Goal: Transaction & Acquisition: Download file/media

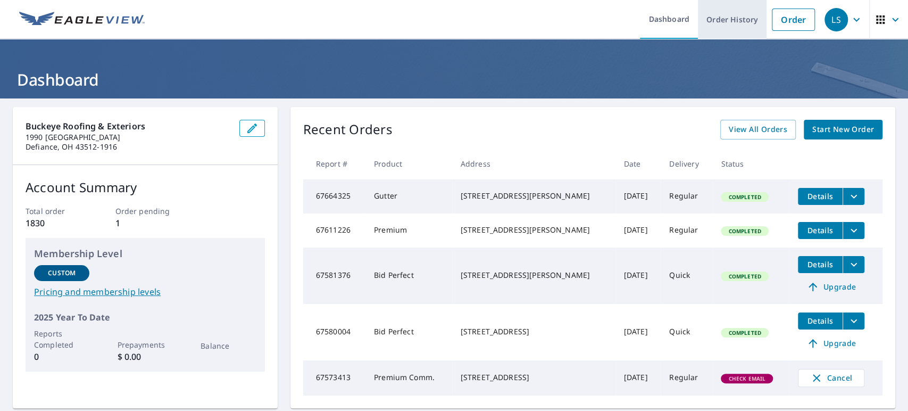
click at [726, 11] on link "Order History" at bounding box center [732, 19] width 69 height 39
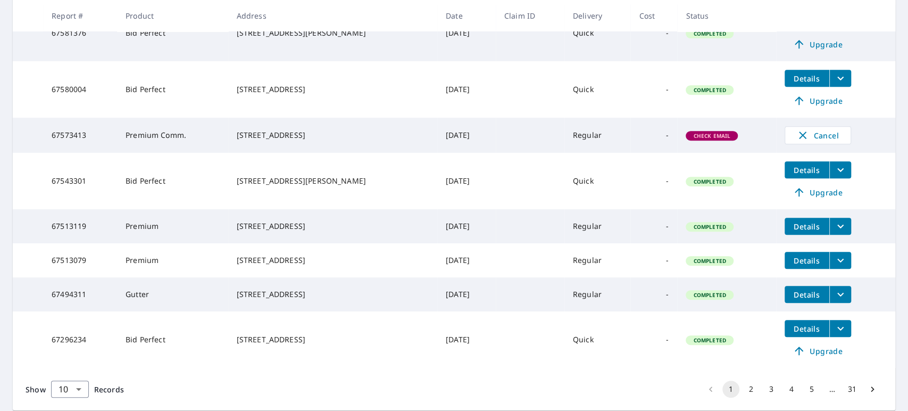
scroll to position [354, 0]
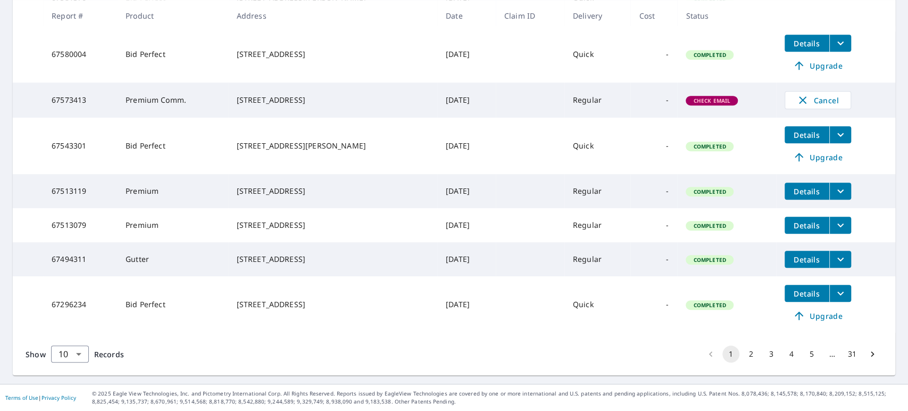
click at [834, 256] on icon "filesDropdownBtn-67494311" at bounding box center [840, 259] width 13 height 13
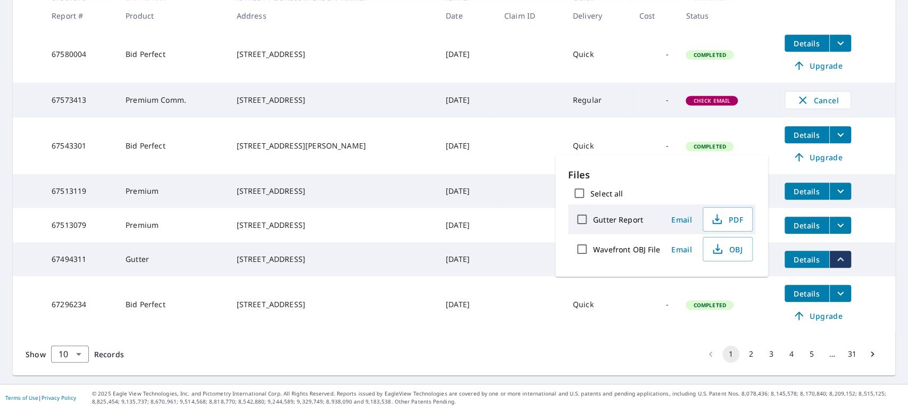
scroll to position [358, 0]
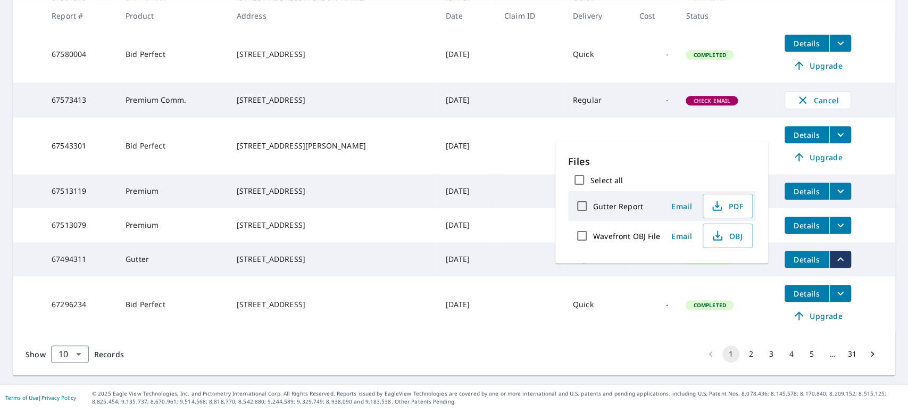
click at [468, 256] on td "[DATE]" at bounding box center [466, 259] width 59 height 34
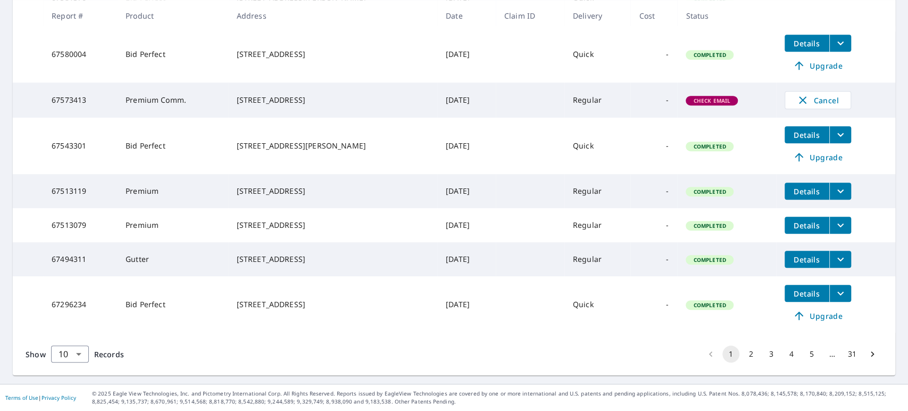
click at [834, 261] on icon "filesDropdownBtn-67494311" at bounding box center [840, 259] width 13 height 13
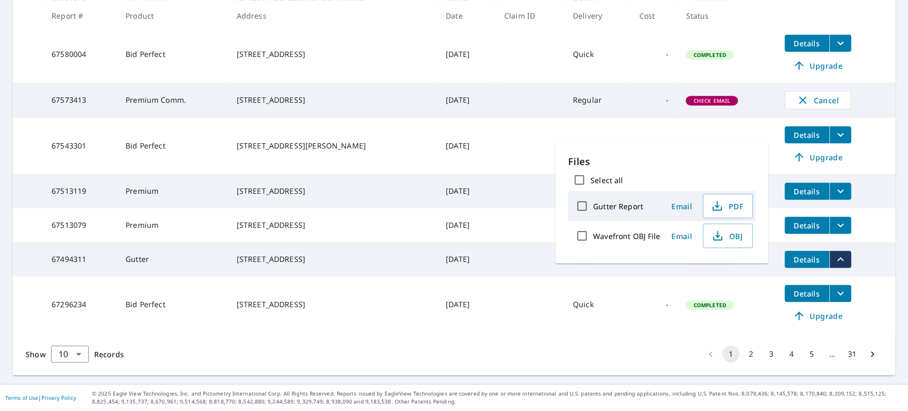
click at [628, 234] on label "Wavefront OBJ File" at bounding box center [626, 236] width 67 height 10
click at [593, 234] on input "Wavefront OBJ File" at bounding box center [582, 236] width 22 height 22
checkbox input "true"
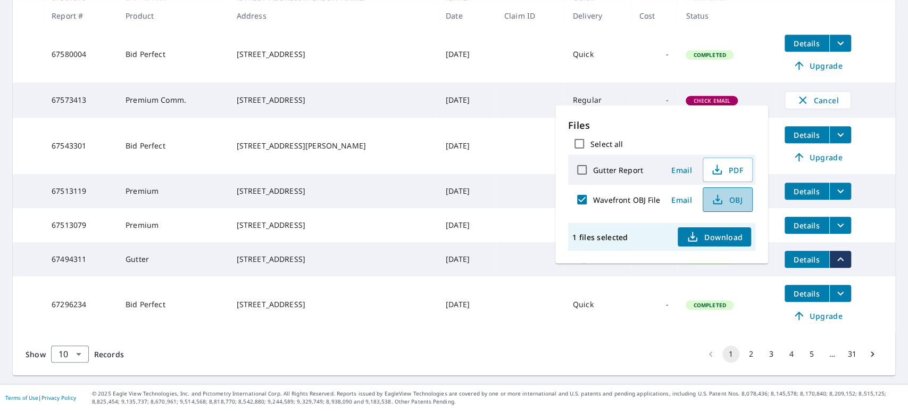
click at [713, 198] on icon "button" at bounding box center [717, 199] width 13 height 13
click at [496, 118] on td at bounding box center [530, 146] width 69 height 56
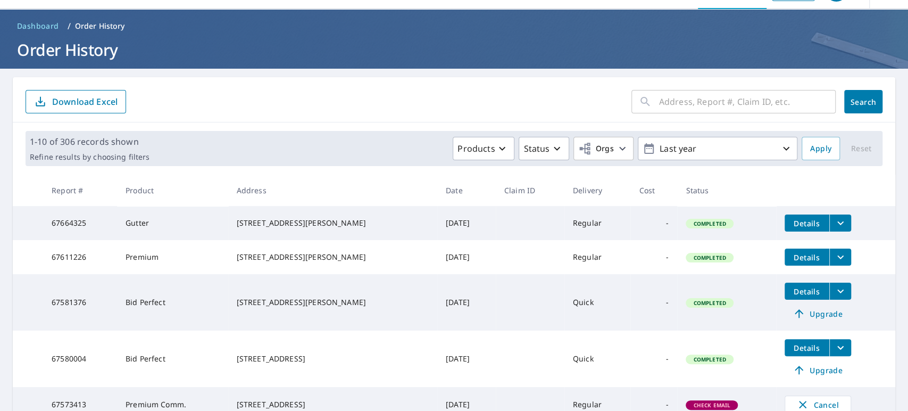
scroll to position [0, 0]
